Goal: Find specific page/section: Find specific page/section

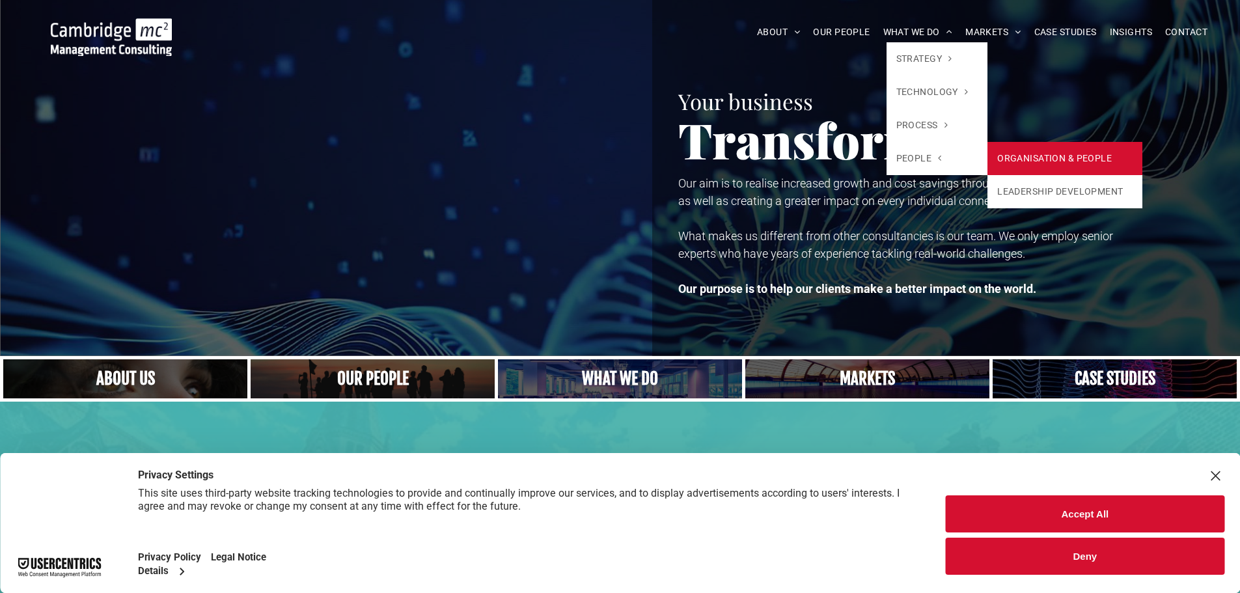
click at [1038, 151] on link "ORGANISATION & PEOPLE" at bounding box center [1064, 158] width 155 height 33
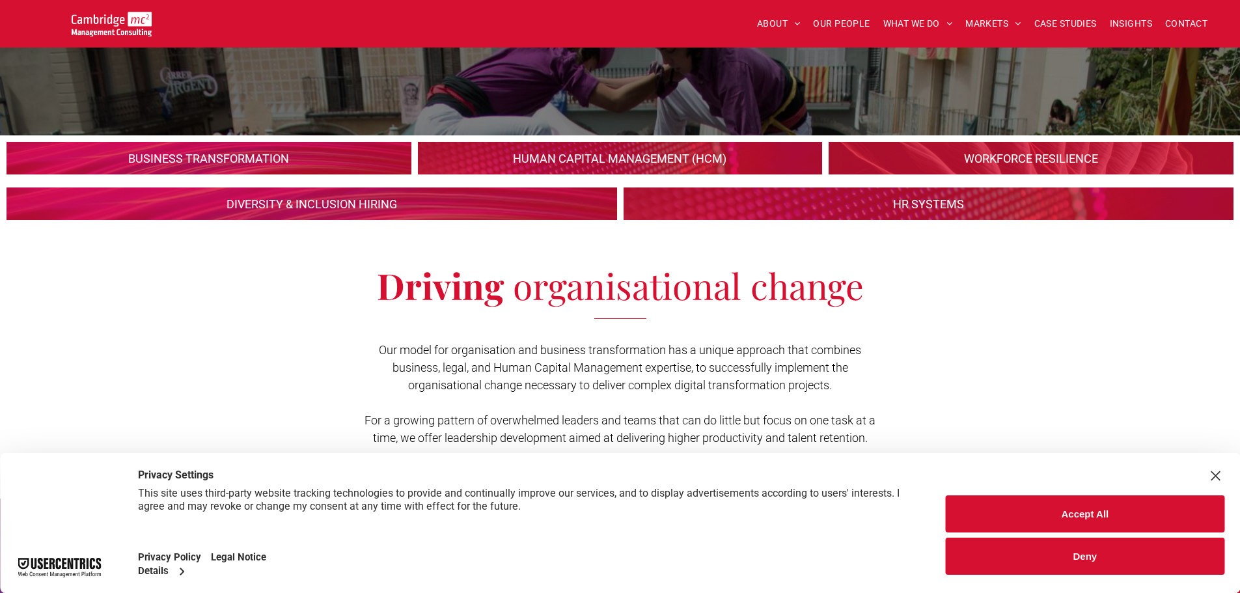
scroll to position [260, 0]
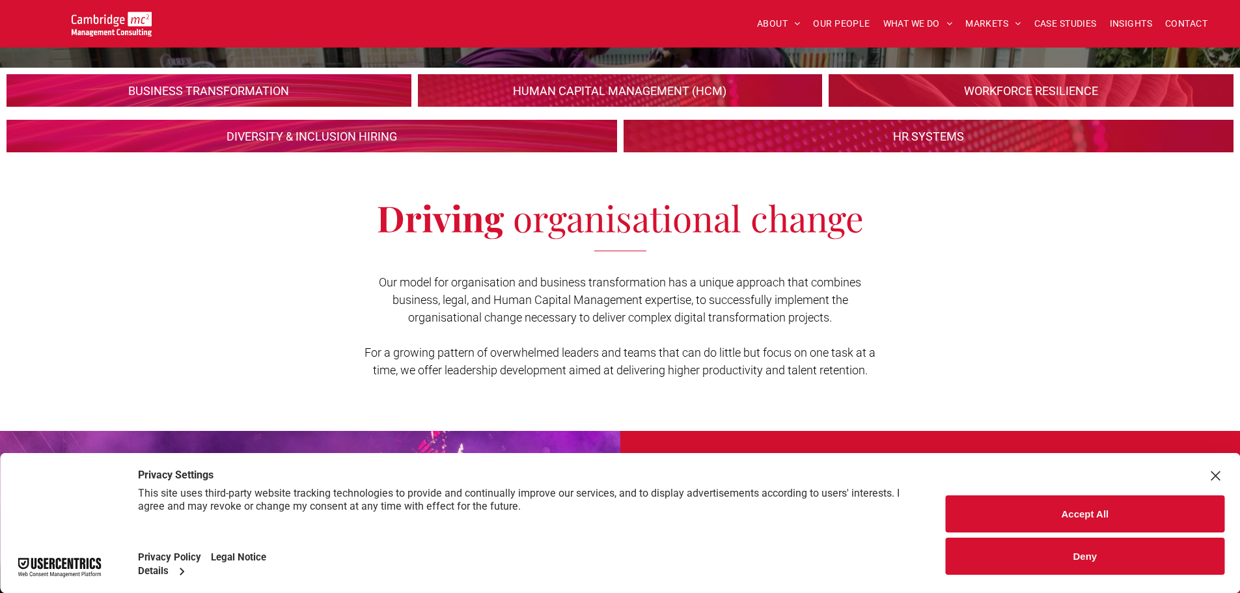
click at [348, 141] on link at bounding box center [311, 136] width 647 height 34
click at [1044, 514] on button "Accept All" at bounding box center [1085, 513] width 279 height 37
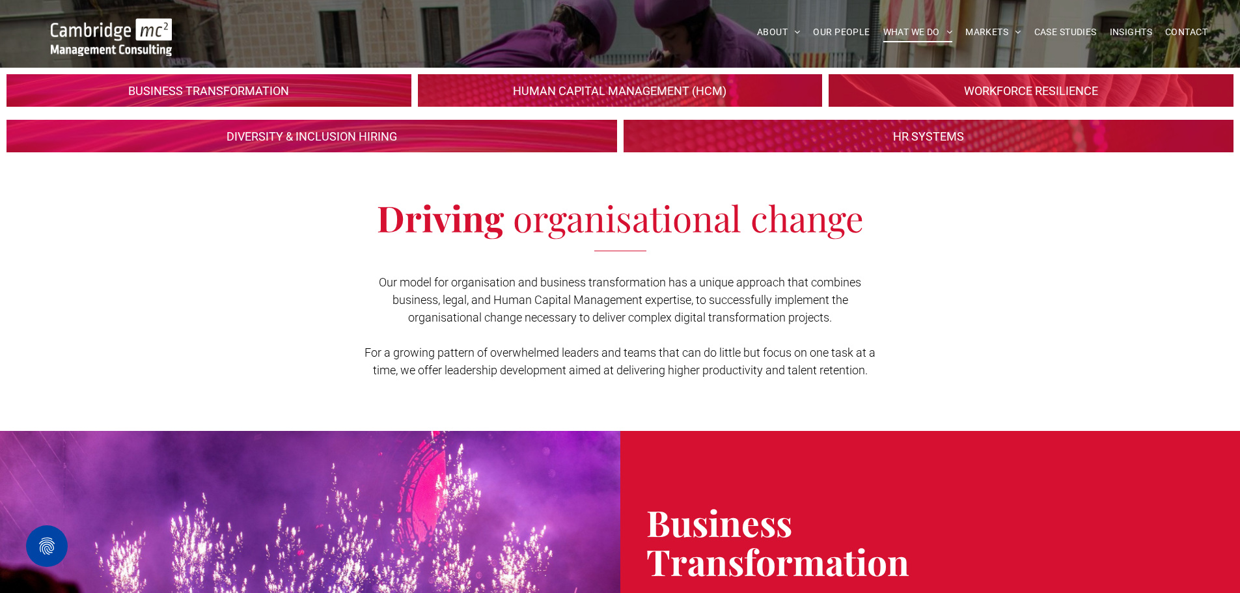
click at [311, 133] on link at bounding box center [311, 136] width 647 height 34
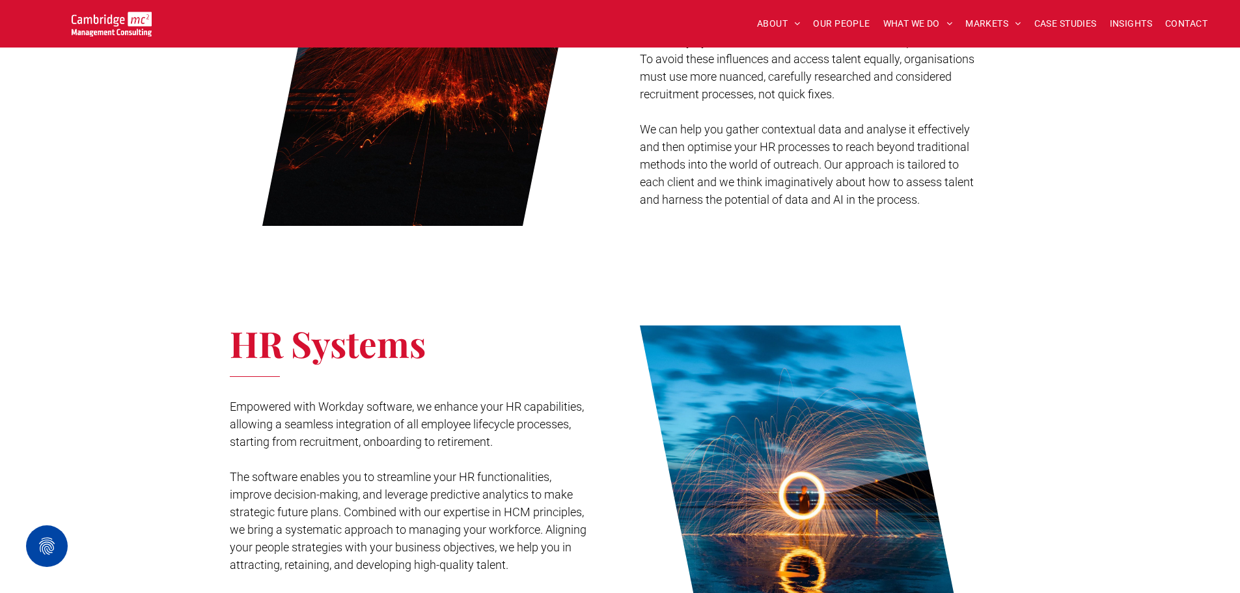
scroll to position [2278, 0]
